Goal: Communication & Community: Answer question/provide support

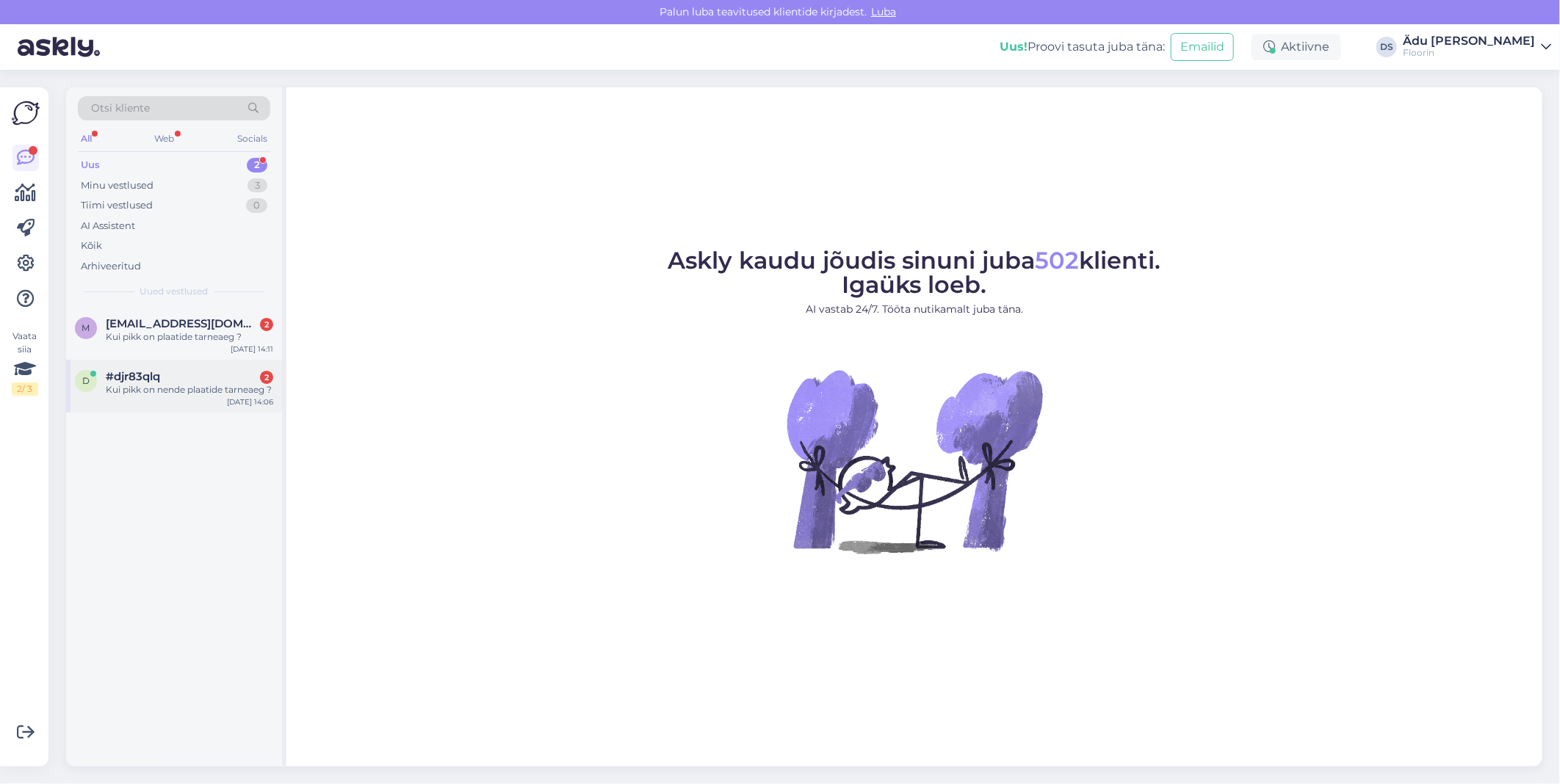
click at [164, 392] on div "Kui pikk on nende plaatide tarneaeg ?" at bounding box center [189, 390] width 167 height 13
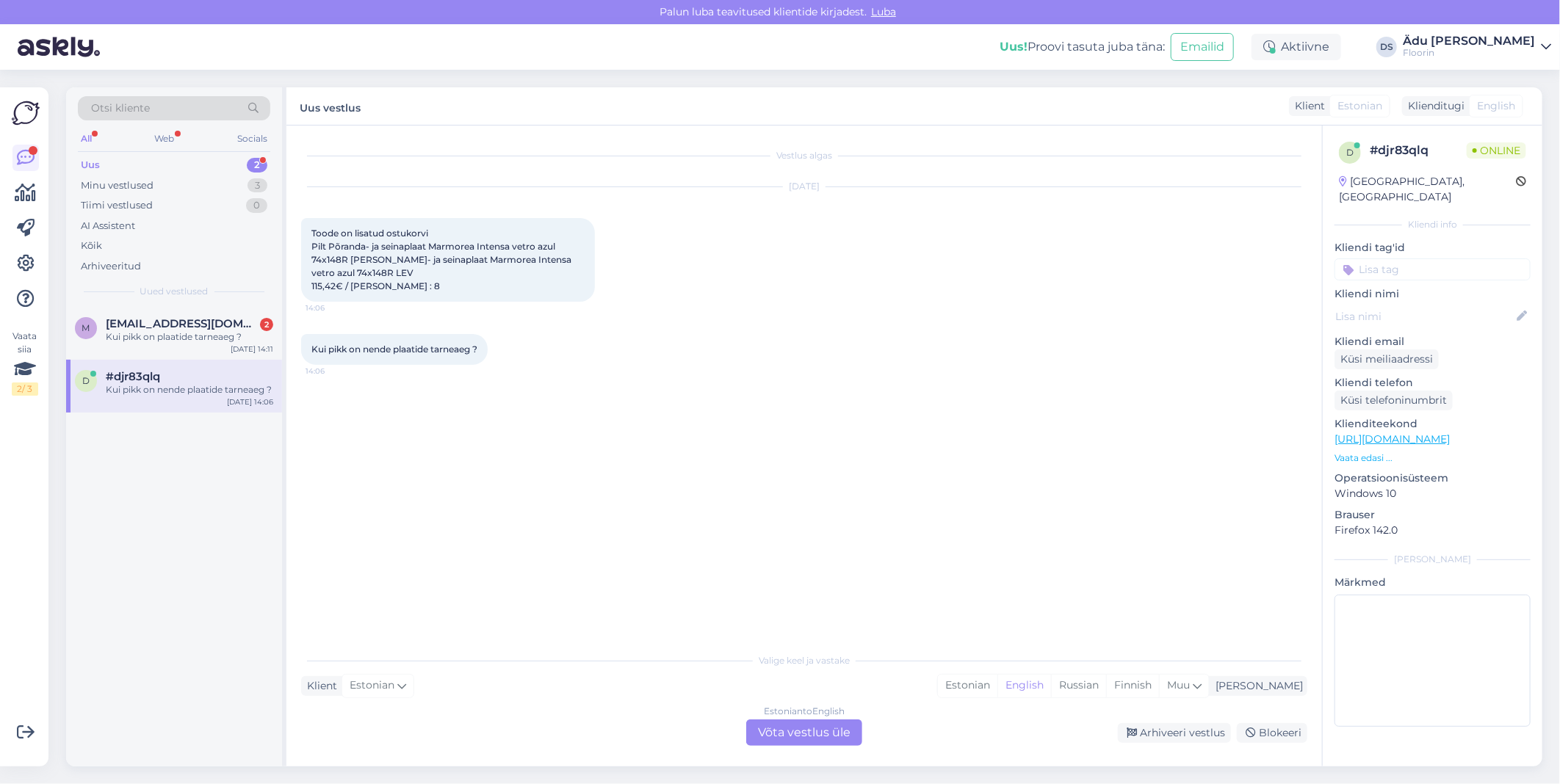
click at [824, 728] on div "Estonian to English Võta vestlus üle" at bounding box center [805, 733] width 116 height 26
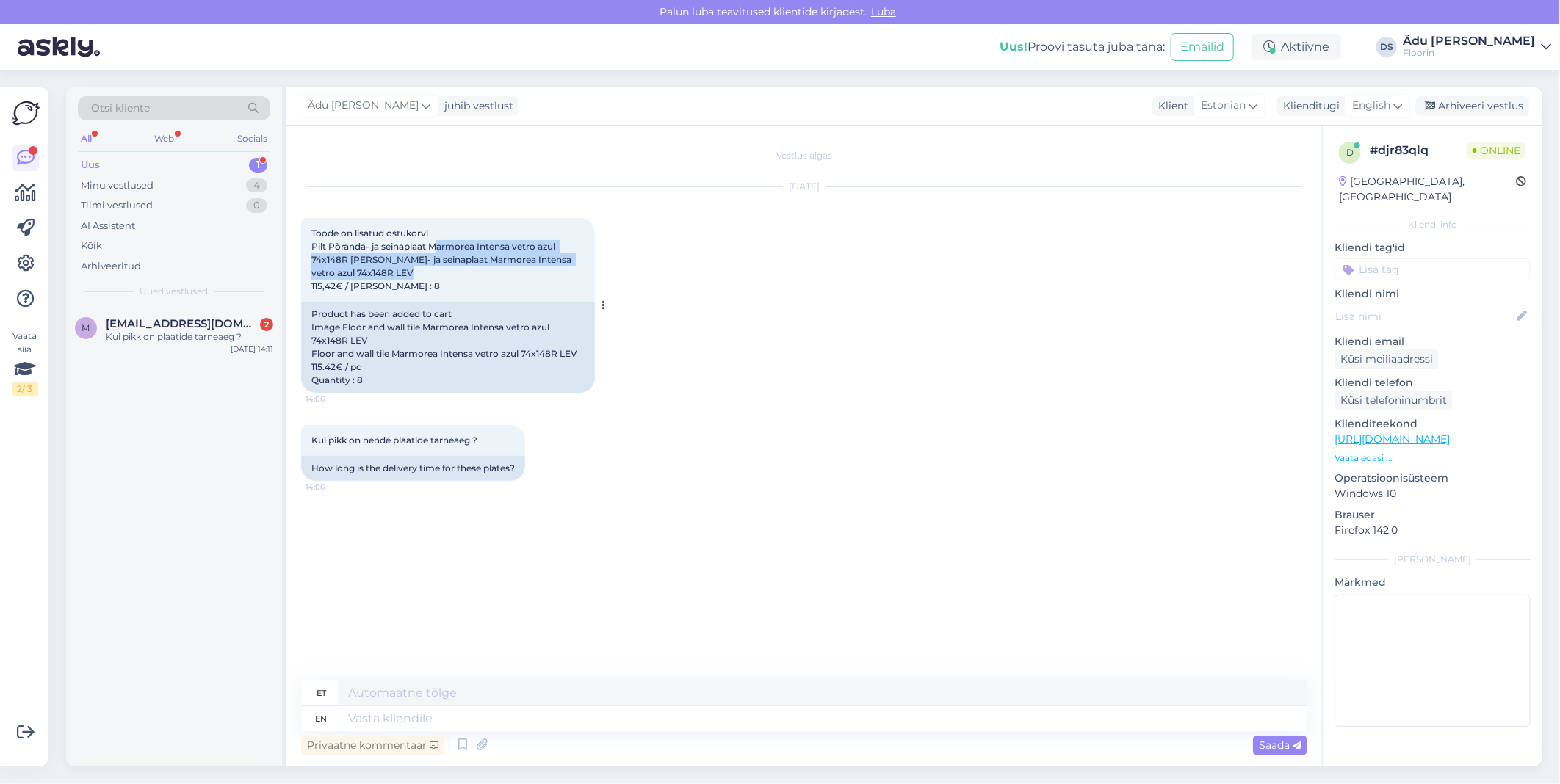
drag, startPoint x: 433, startPoint y: 247, endPoint x: 496, endPoint y: 284, distance: 73.1
click at [496, 284] on div "Toode on lisatud ostukorvi Pilt Põranda- ja seinaplaat Marmorea Intensa vetro a…" at bounding box center [448, 260] width 294 height 84
drag, startPoint x: 496, startPoint y: 284, endPoint x: 354, endPoint y: 258, distance: 144.4
copy span "Marmorea Intensa vetro azul 74x148R [PERSON_NAME]- ja seinaplaat Marmorea Inten…"
click at [667, 644] on div "Vestlus algas [DATE] Toode on lisatud ostukorvi Pilt Põranda- ja seinaplaat Mar…" at bounding box center [810, 403] width 1019 height 527
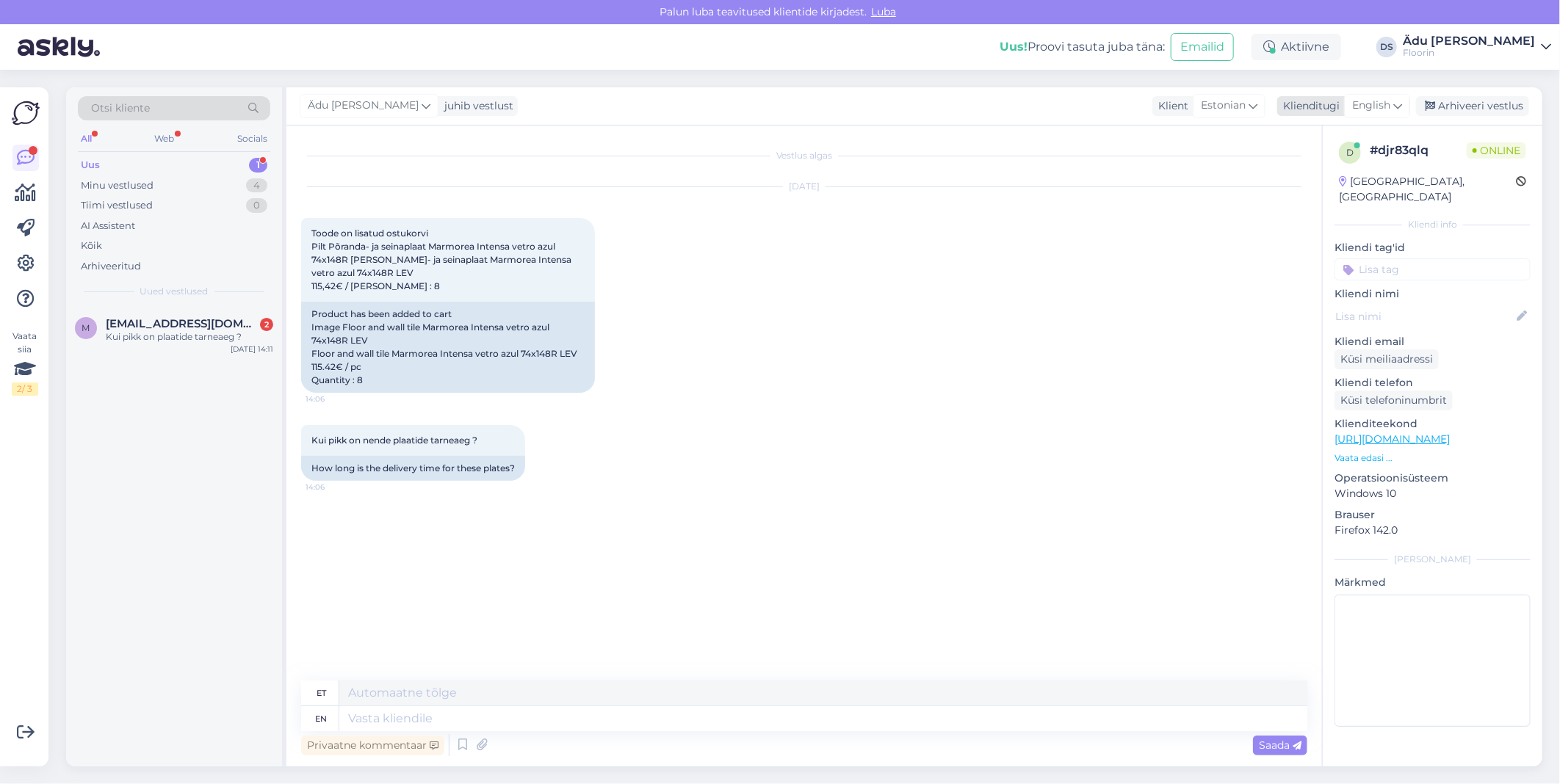
click at [1376, 114] on div "English" at bounding box center [1377, 106] width 66 height 24
type input "est"
click at [1350, 162] on link "Estonian" at bounding box center [1343, 171] width 162 height 24
click at [604, 727] on textarea at bounding box center [804, 716] width 1006 height 31
type textarea "Tere, kõikidel toodetel on tarneaeg 3-4 nädalat alates tellimuse hetkest."
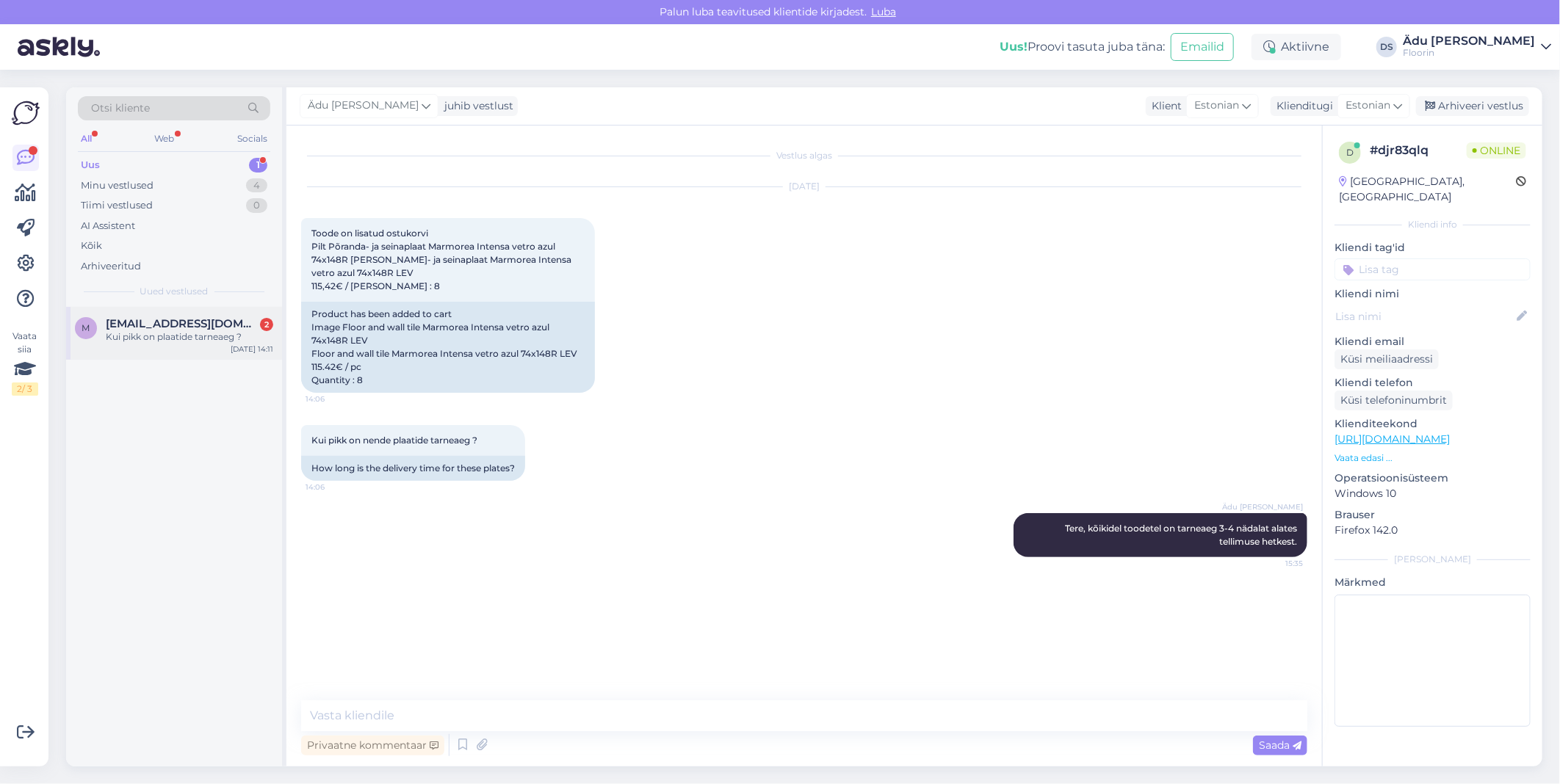
click at [199, 323] on span "[EMAIL_ADDRESS][DOMAIN_NAME]" at bounding box center [182, 324] width 153 height 13
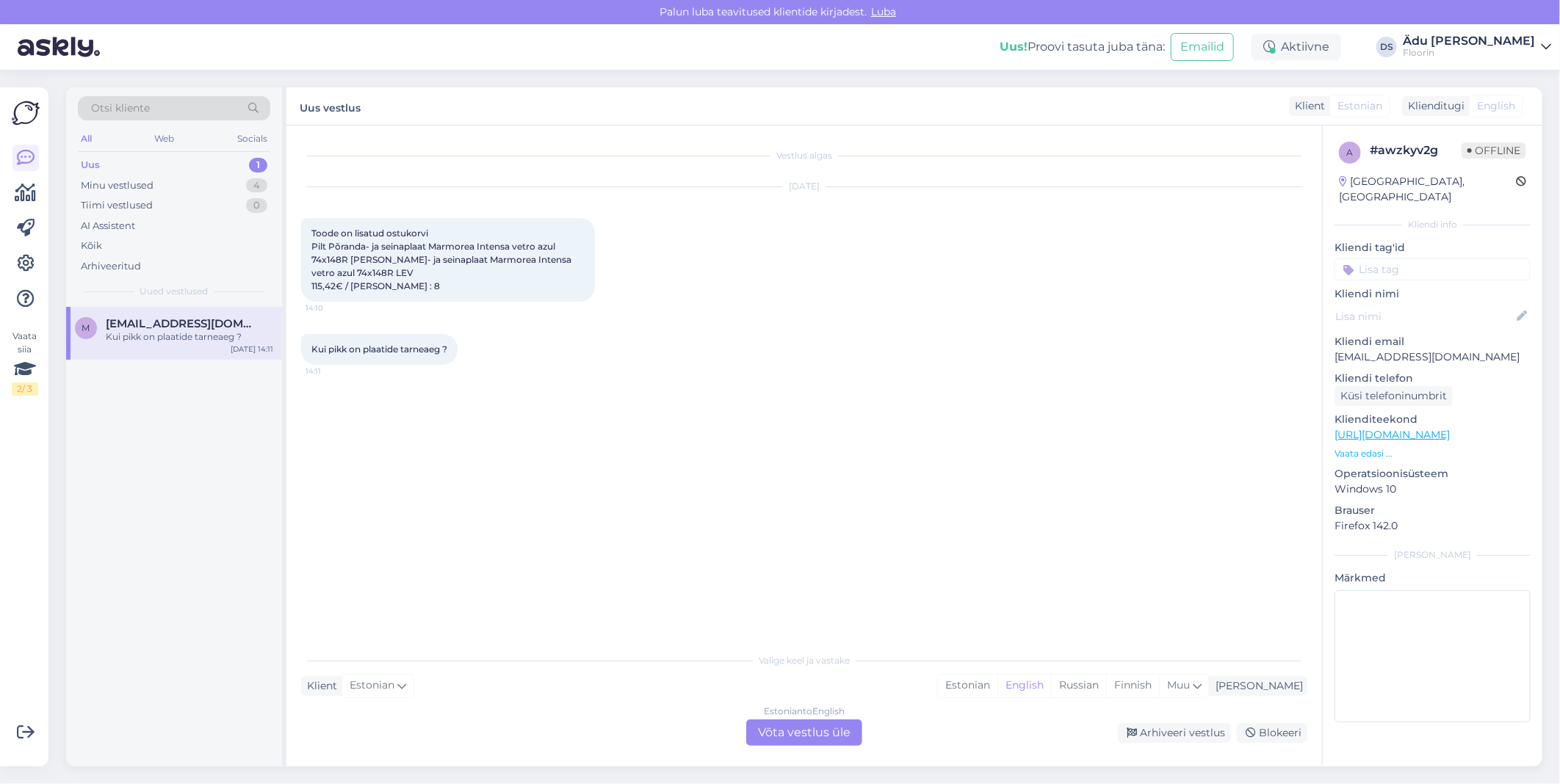
click at [791, 738] on div "Estonian to English Võta vestlus üle" at bounding box center [805, 733] width 116 height 26
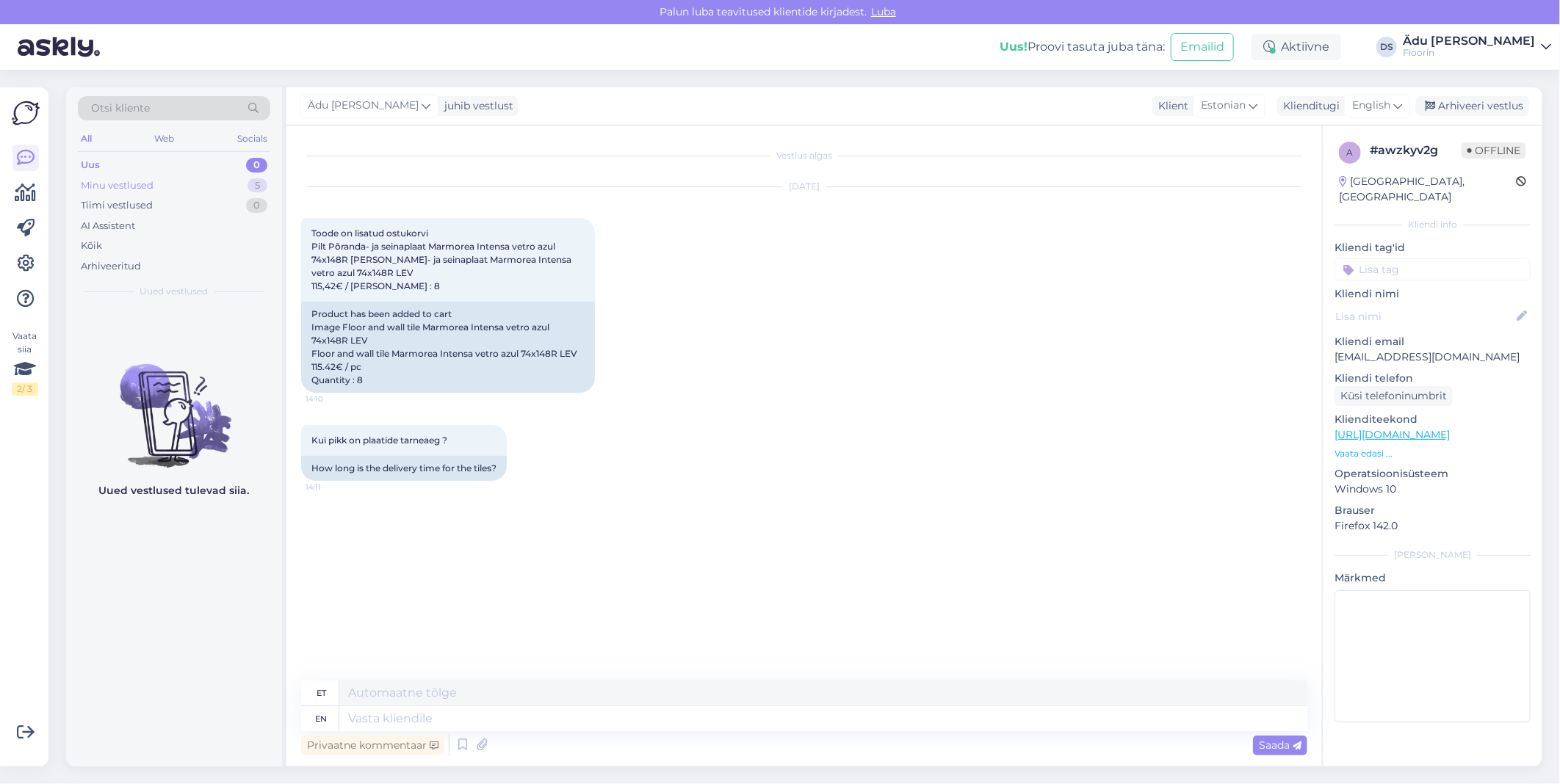
click at [209, 181] on div "Minu vestlused 5" at bounding box center [174, 185] width 193 height 21
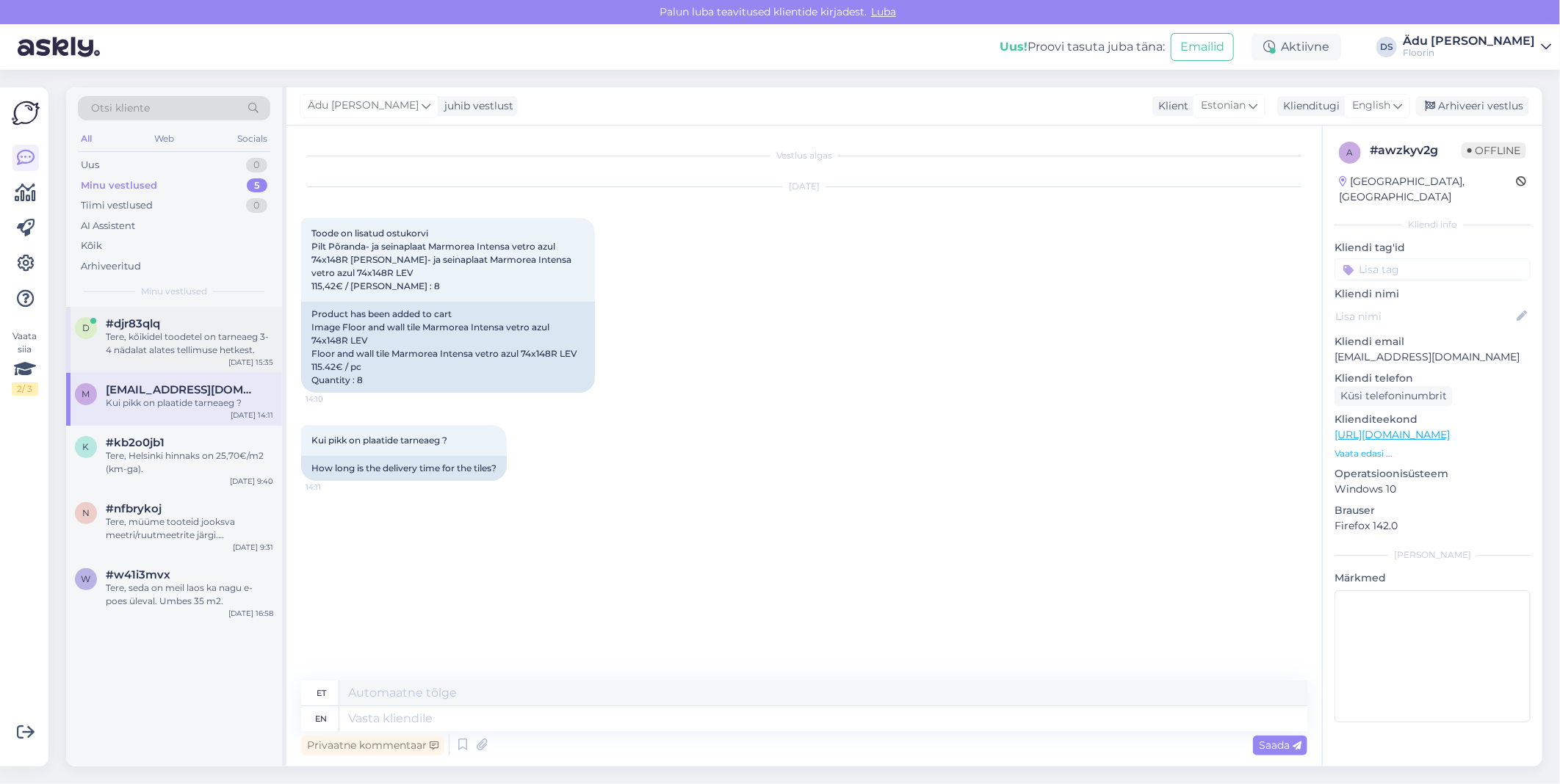
click at [180, 333] on div "Tere, kõikidel toodetel on tarneaeg 3-4 nädalat alates tellimuse hetkest." at bounding box center [189, 344] width 167 height 26
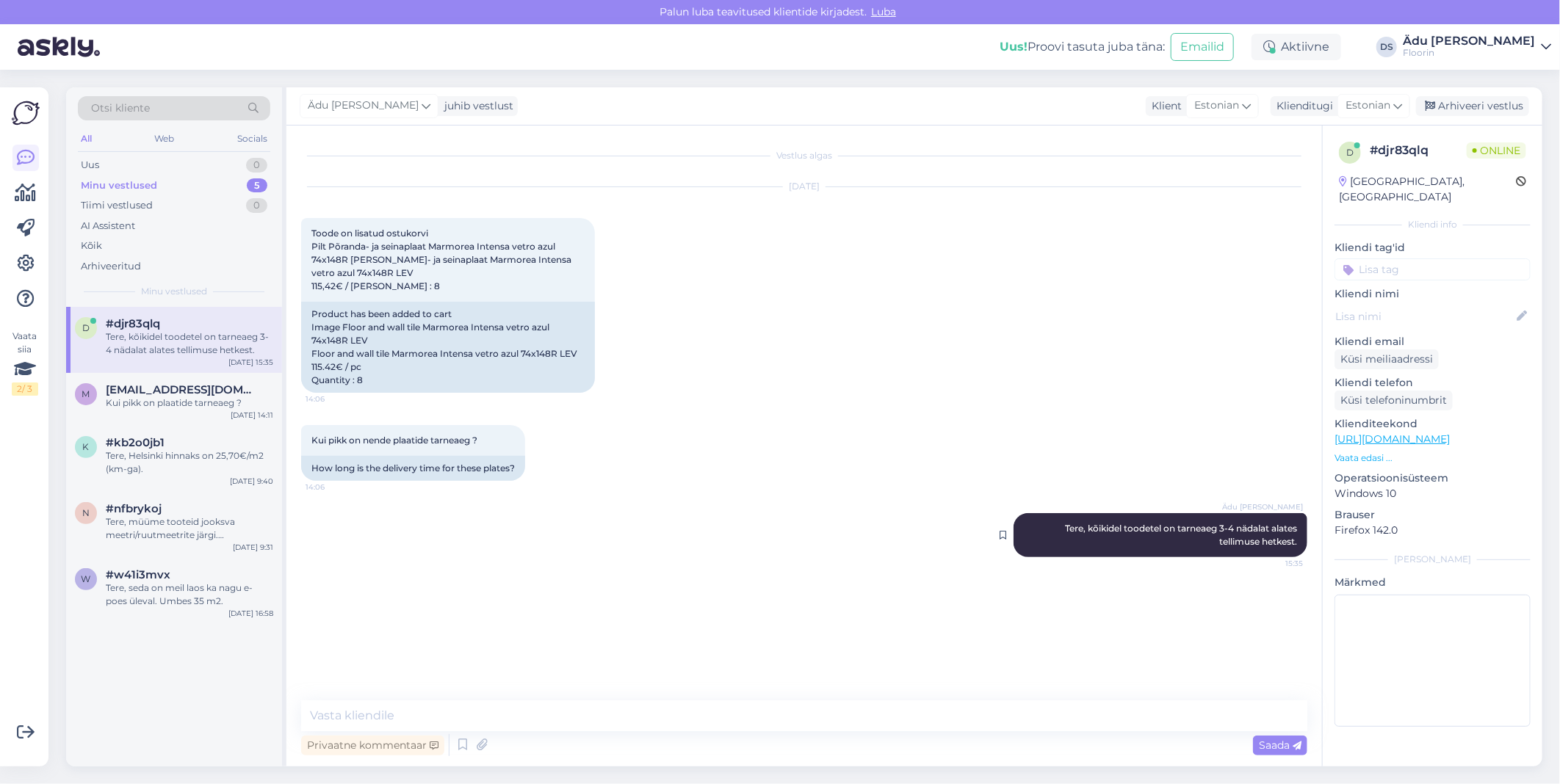
drag, startPoint x: 1301, startPoint y: 568, endPoint x: 1004, endPoint y: 545, distance: 297.9
click at [1014, 545] on div "Ädu [PERSON_NAME] Tere, kõikidel toodetel on tarneaeg 3-4 nädalat alates tellim…" at bounding box center [1161, 536] width 294 height 44
drag, startPoint x: 1056, startPoint y: 554, endPoint x: 1297, endPoint y: 568, distance: 241.4
click at [1297, 558] on div "Ädu [PERSON_NAME] Tere, kõikidel toodetel on tarneaeg 3-4 nädalat alates tellim…" at bounding box center [1161, 536] width 294 height 44
copy span "Tere, kõikidel toodetel on tarneaeg 3-4 nädalat alates tellimuse hetkest."
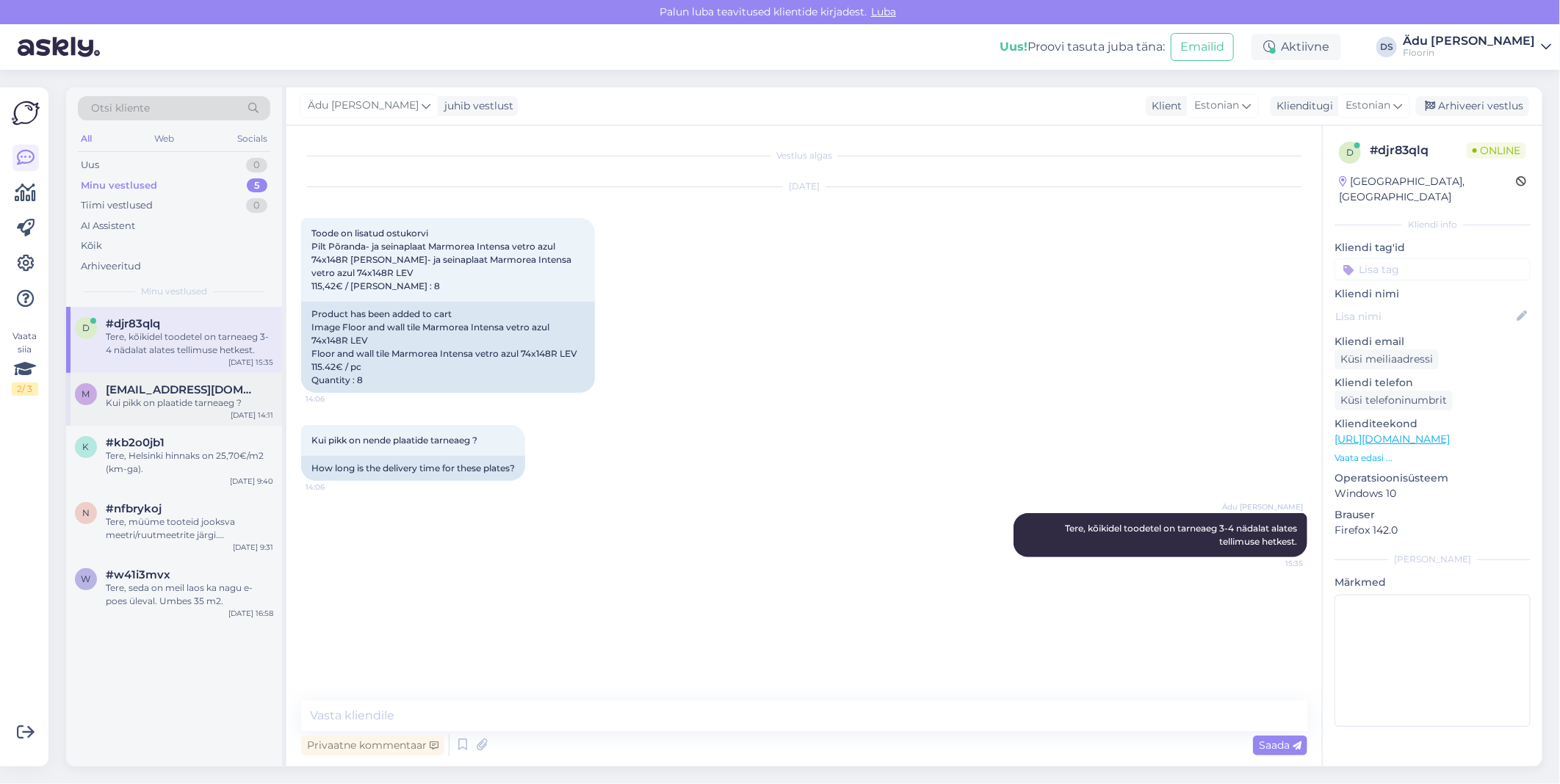
click at [196, 401] on div "Kui pikk on plaatide tarneaeg ?" at bounding box center [189, 403] width 167 height 13
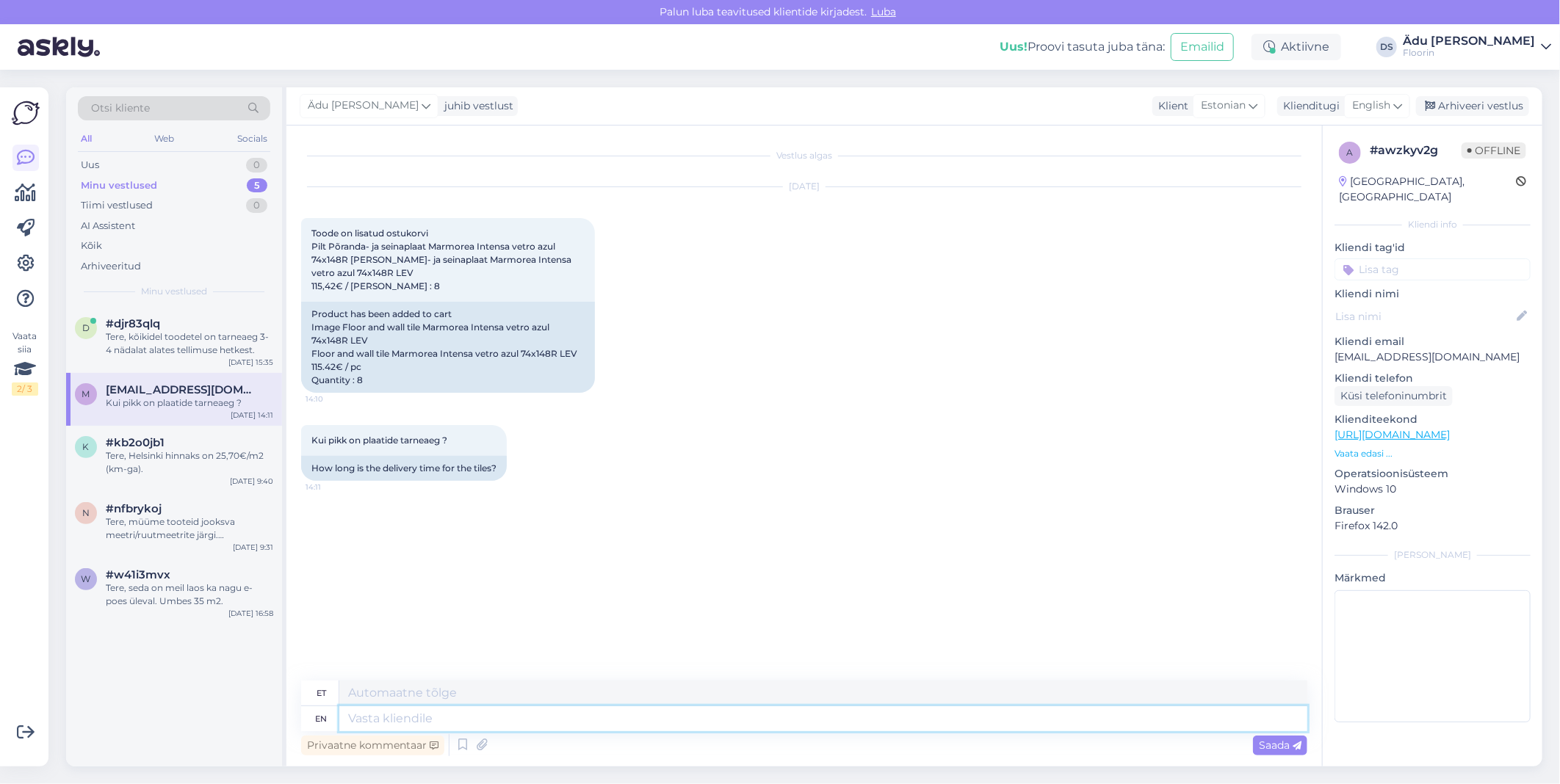
click at [559, 714] on textarea at bounding box center [823, 719] width 968 height 25
paste textarea "Tere, kõikidel toodetel on tarneaeg 3-4 nädalat alates tellimuse hetkest."
type textarea "Tere, kõikidel toodetel on tarneaeg 3-4 nädalat alates tellimuse hetkest."
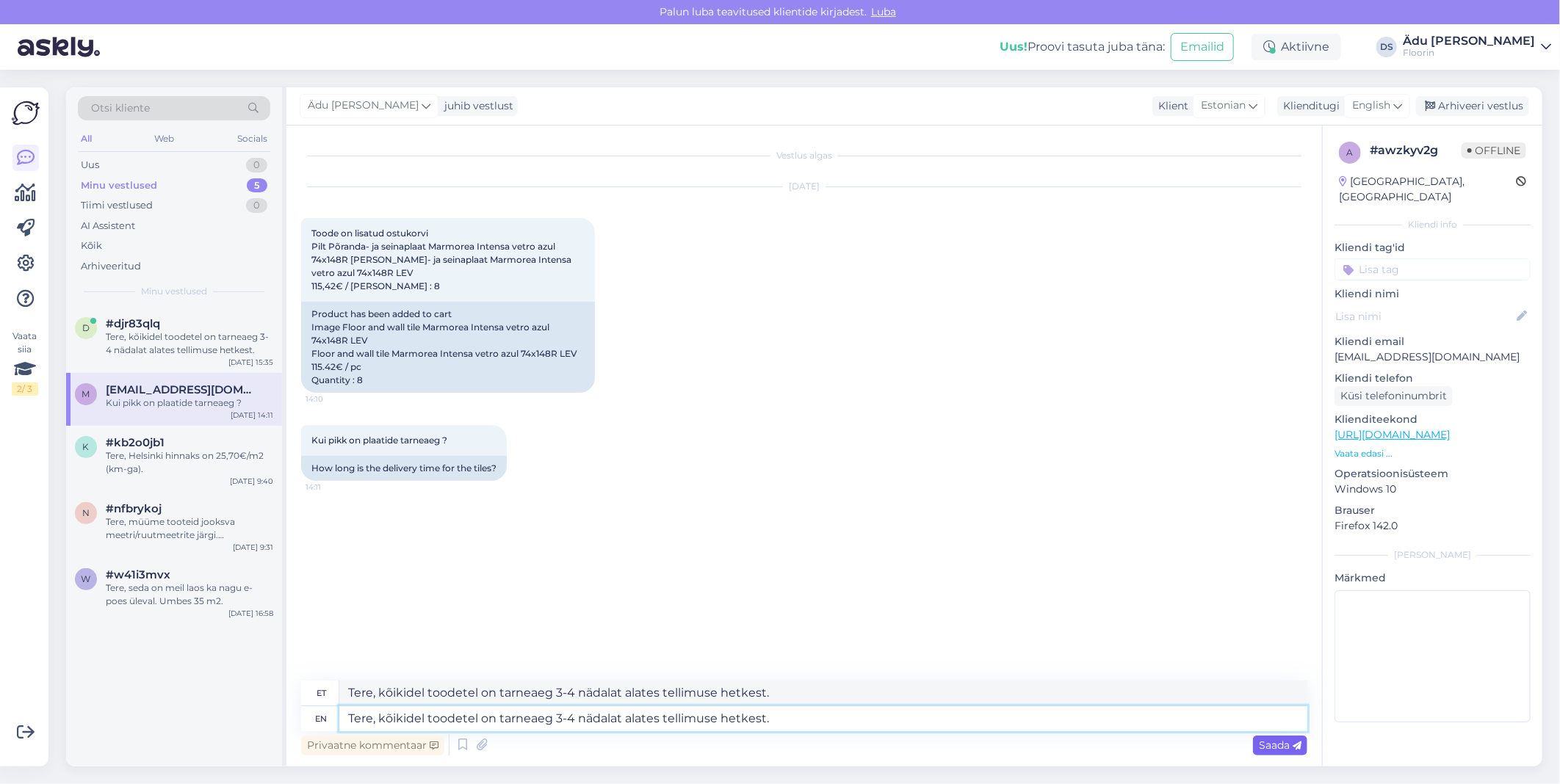
type textarea "Tere, kõikidel toodetel on tarneaeg 3-4 nädalat alates tellimuse hetkest."
click at [1269, 742] on span "Saada" at bounding box center [1280, 745] width 43 height 13
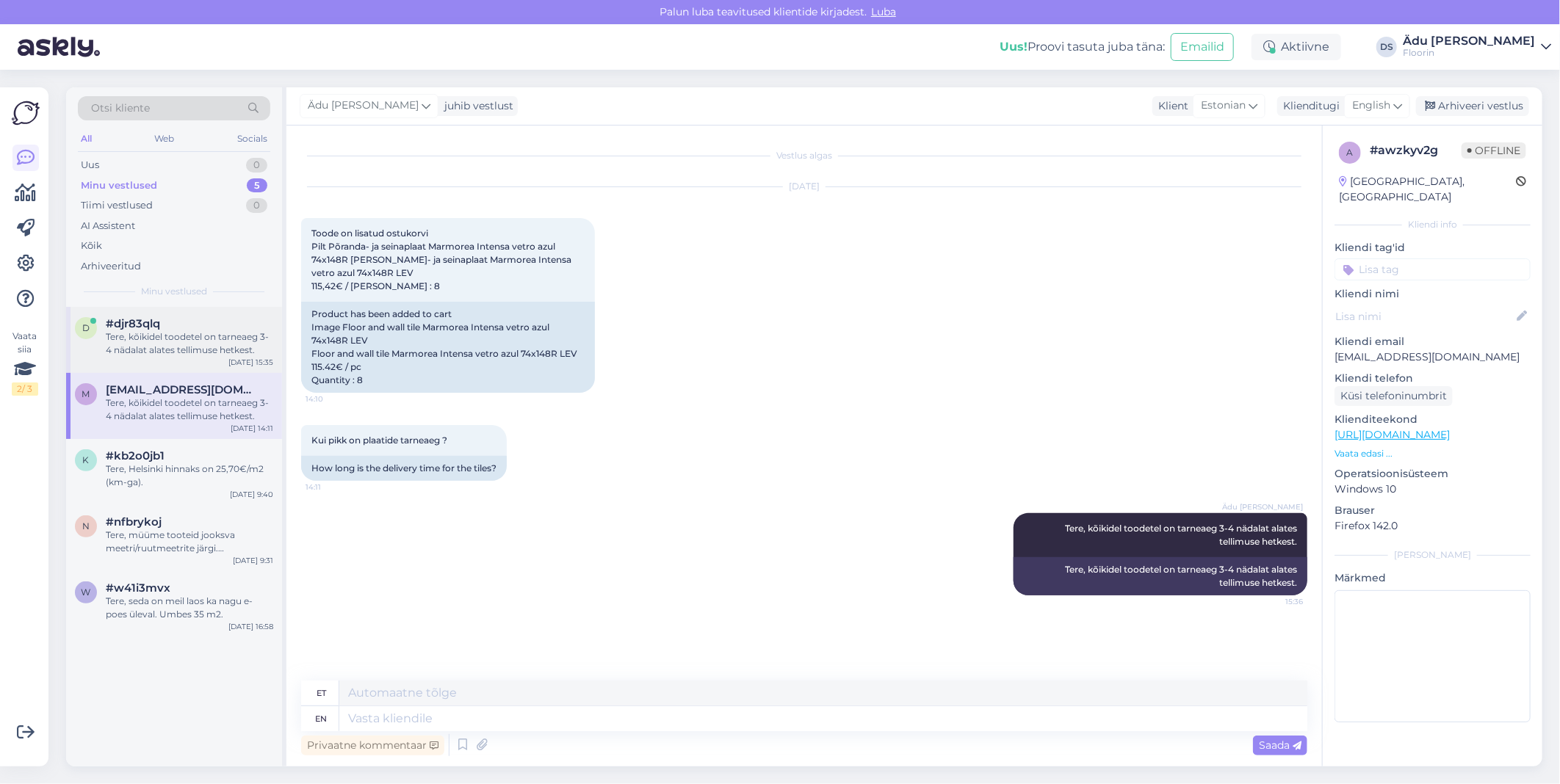
click at [202, 349] on div "Tere, kõikidel toodetel on tarneaeg 3-4 nädalat alates tellimuse hetkest." at bounding box center [189, 344] width 167 height 26
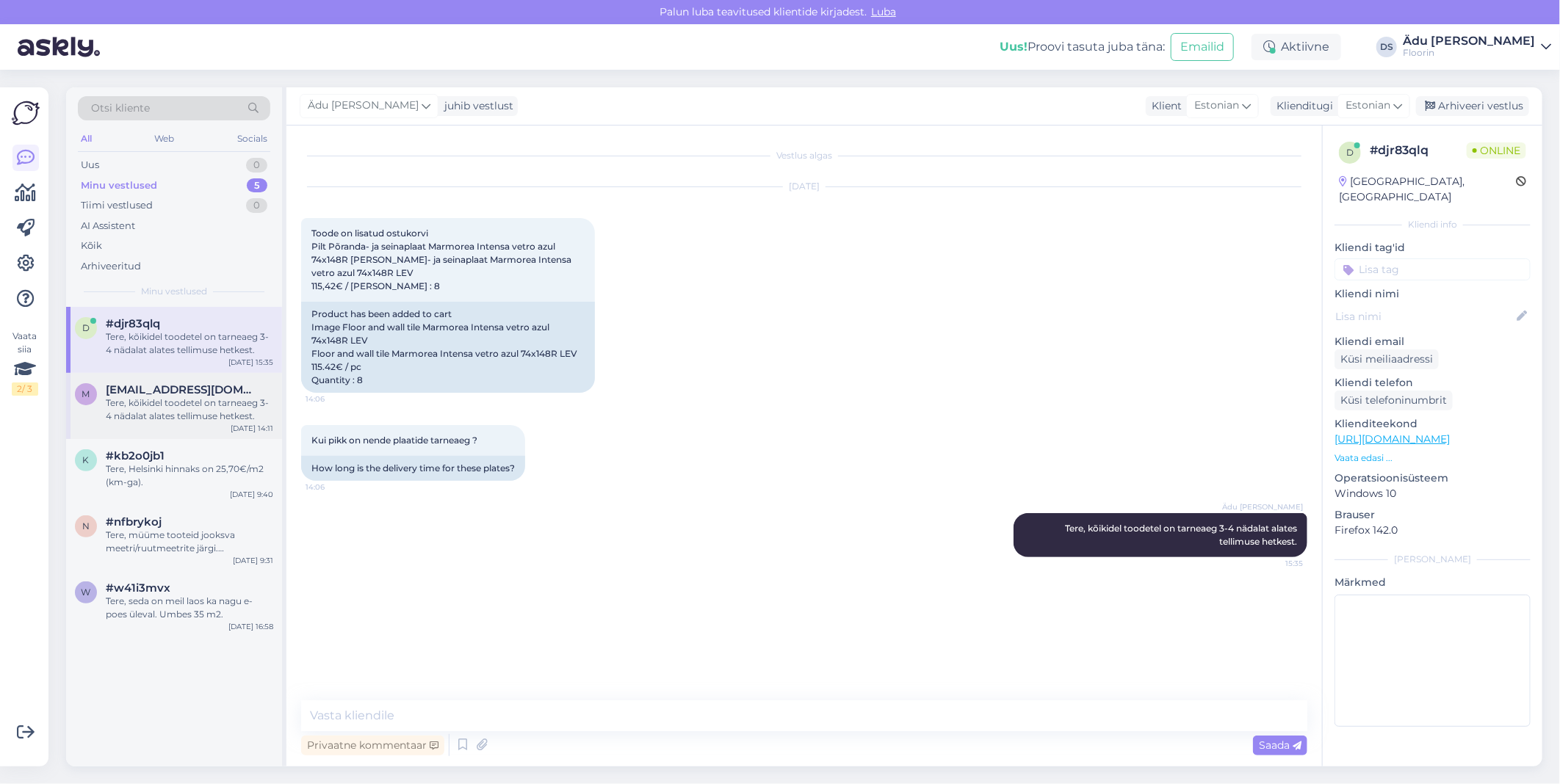
click at [201, 397] on div "Tere, kõikidel toodetel on tarneaeg 3-4 nädalat alates tellimuse hetkest." at bounding box center [189, 410] width 167 height 26
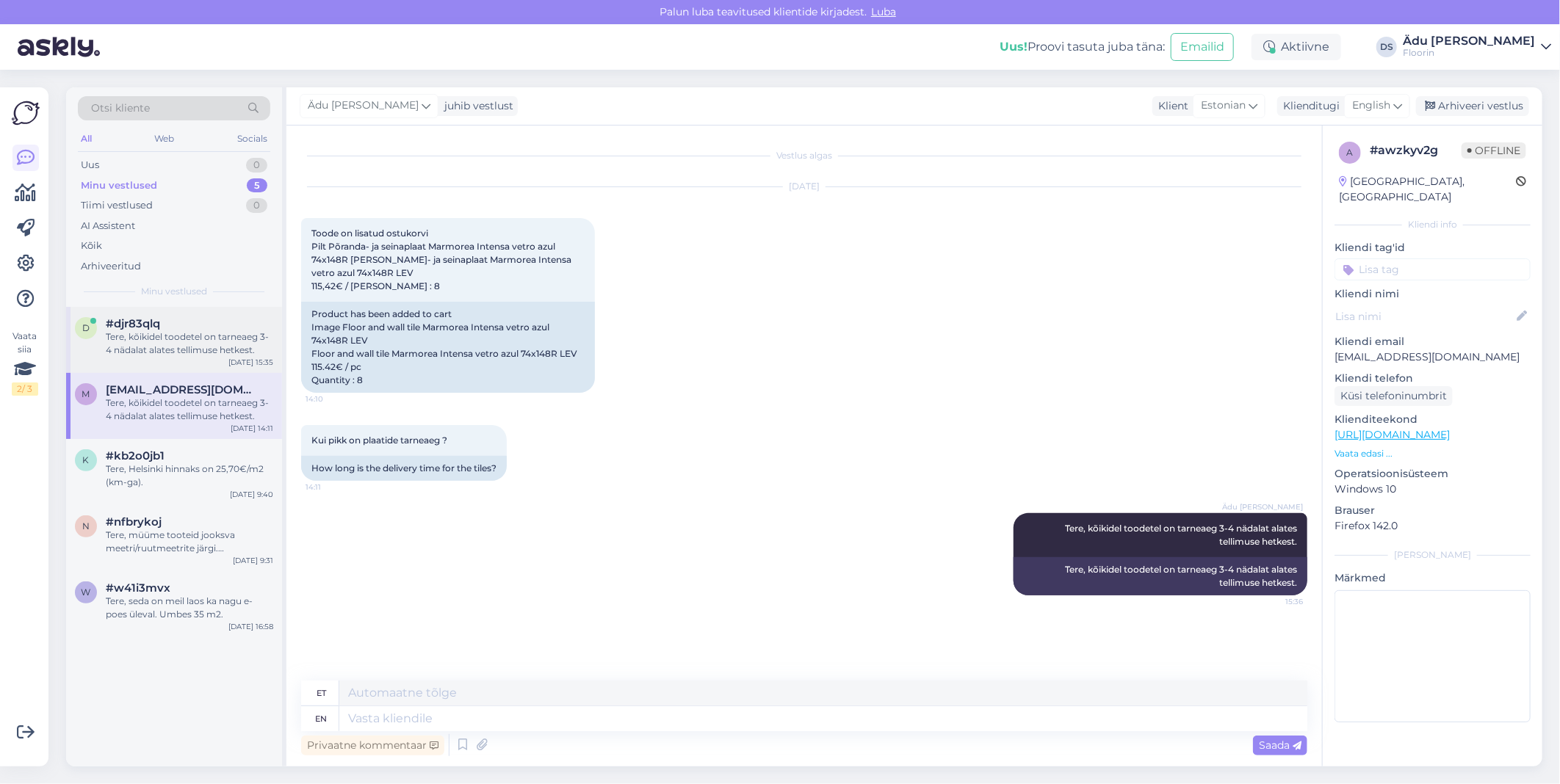
click at [201, 320] on div "#djr83qlq" at bounding box center [189, 324] width 167 height 13
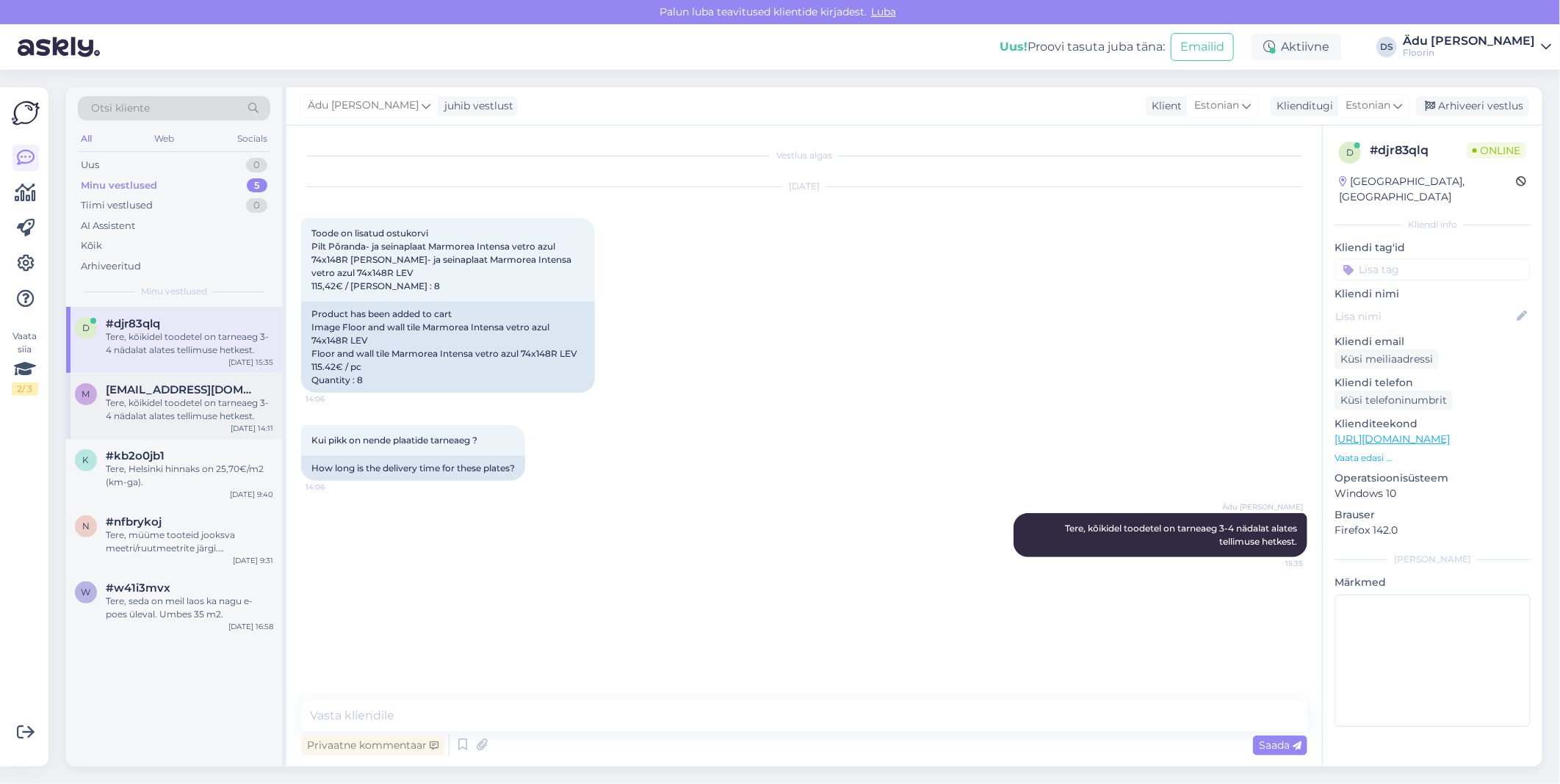
click at [226, 412] on div "Tere, kõikidel toodetel on tarneaeg 3-4 nädalat alates tellimuse hetkest." at bounding box center [189, 410] width 167 height 26
